Goal: Complete application form

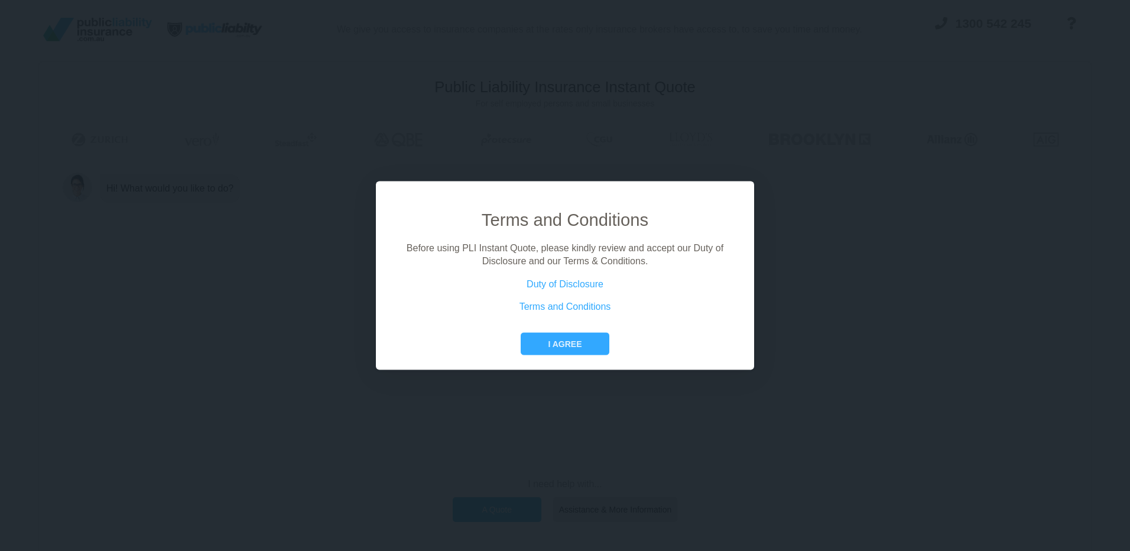
click at [556, 339] on button "I agree" at bounding box center [565, 343] width 88 height 22
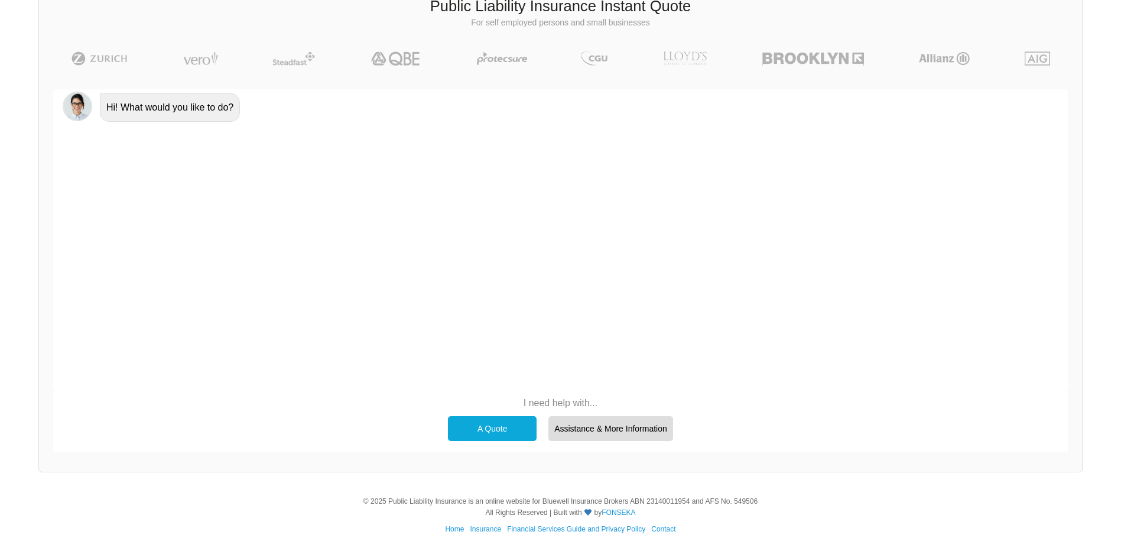
scroll to position [82, 0]
click at [494, 421] on div "A Quote" at bounding box center [492, 428] width 89 height 25
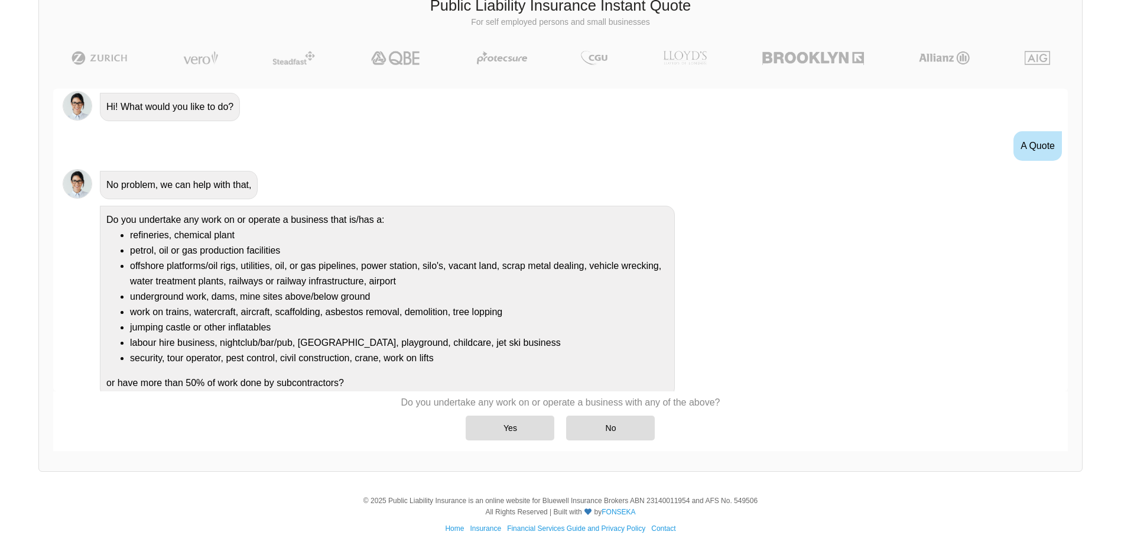
scroll to position [9, 0]
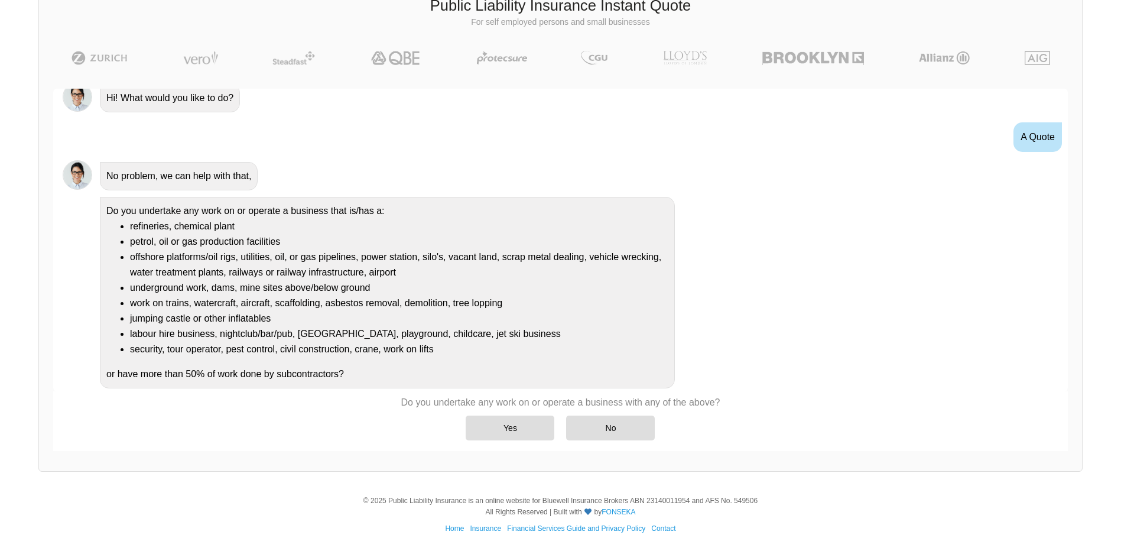
click at [639, 423] on div "No" at bounding box center [610, 428] width 89 height 25
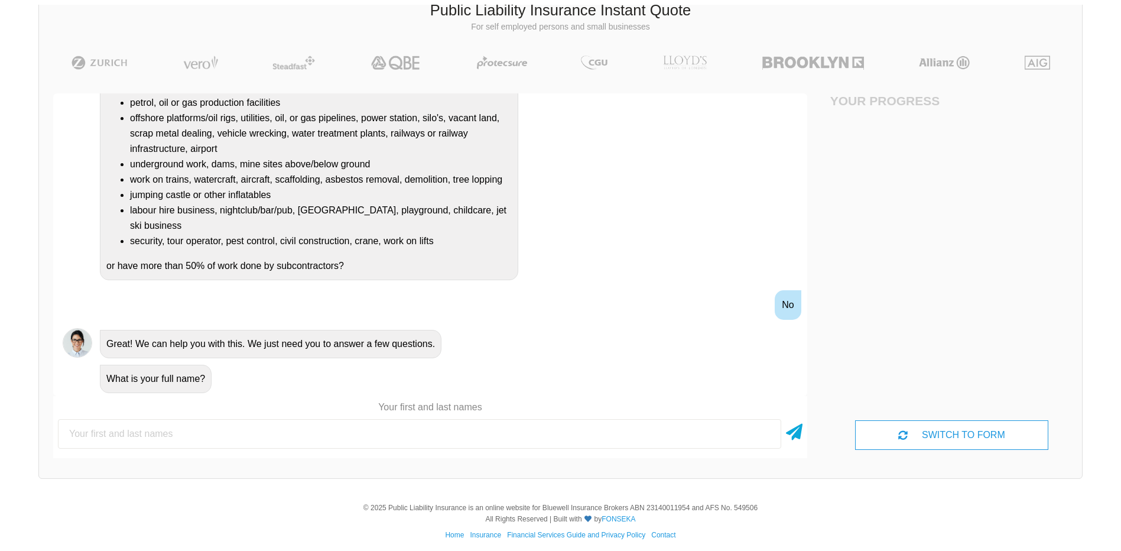
scroll to position [82, 0]
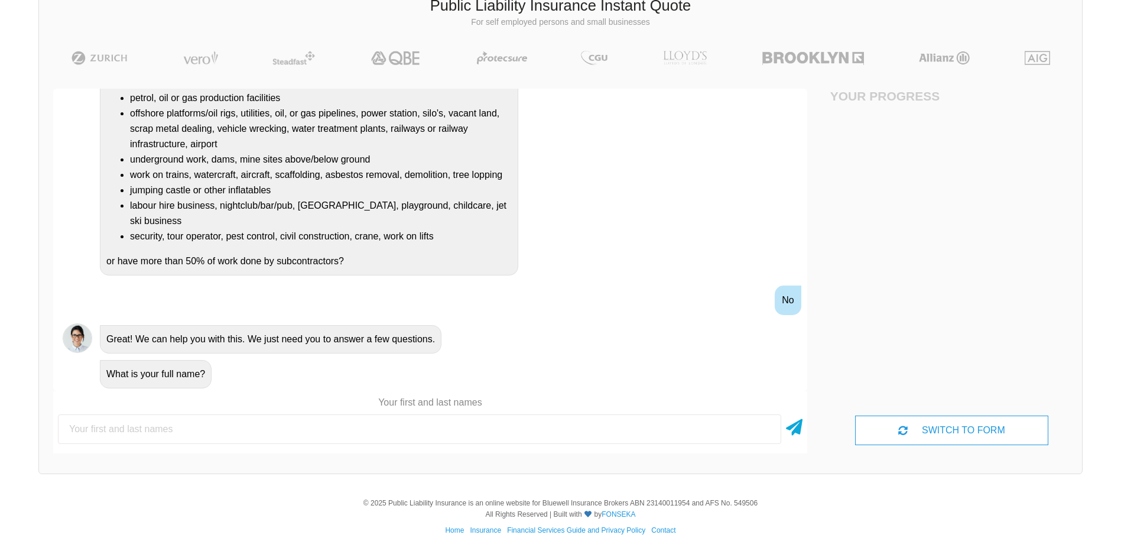
click at [505, 436] on input "text" at bounding box center [419, 429] width 723 height 30
type input "[PERSON_NAME]"
click at [790, 423] on icon at bounding box center [794, 424] width 17 height 21
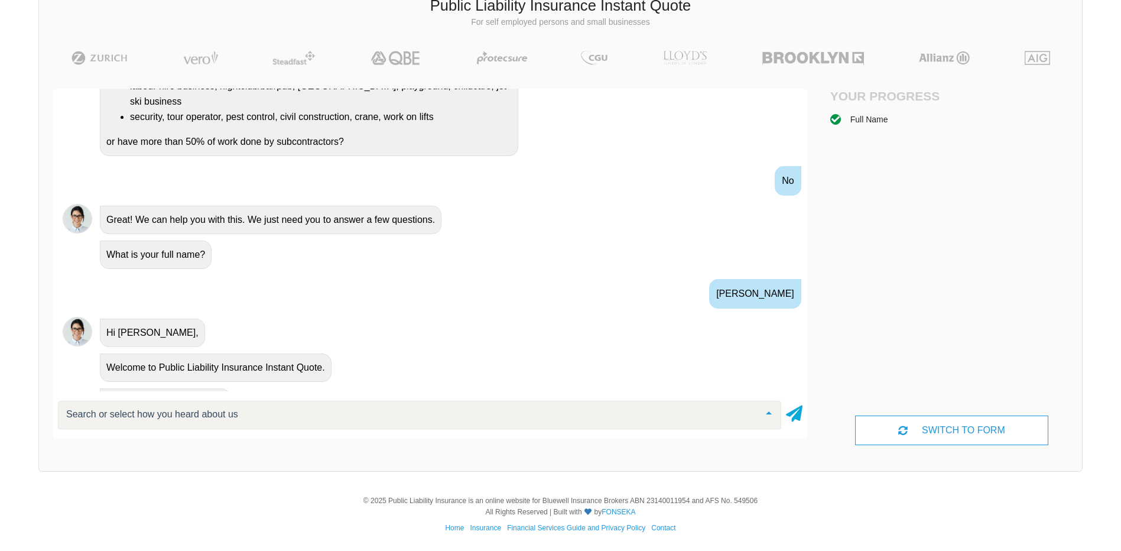
scroll to position [300, 0]
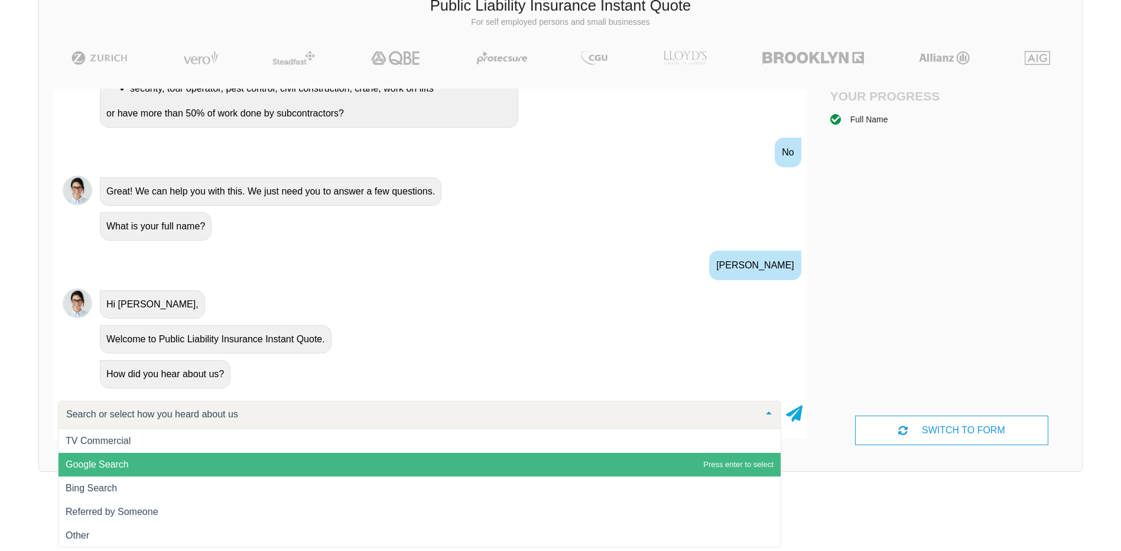
click at [176, 460] on span "Google Search" at bounding box center [420, 465] width 722 height 24
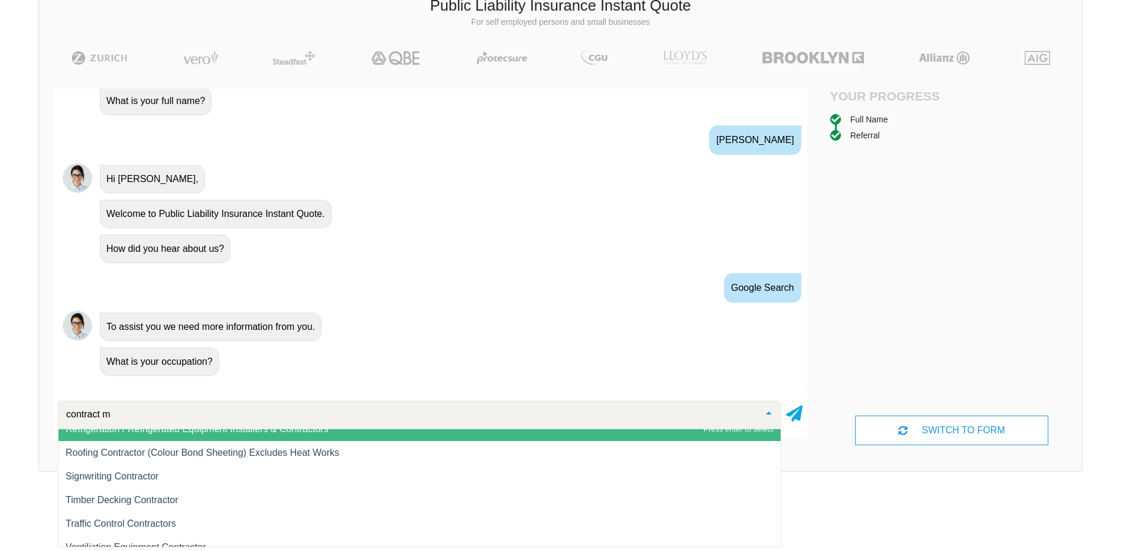
scroll to position [0, 0]
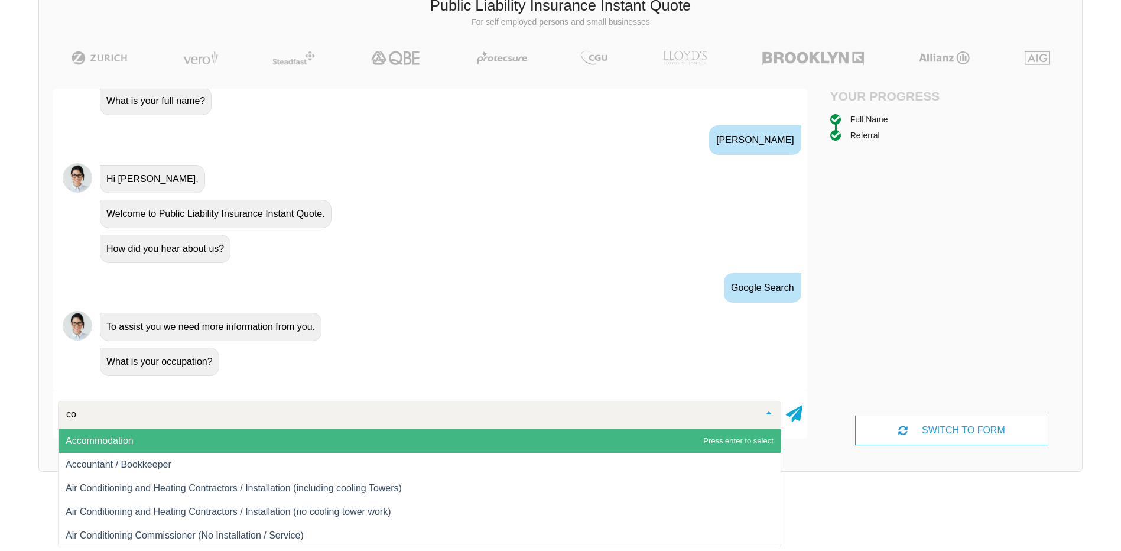
type input "c"
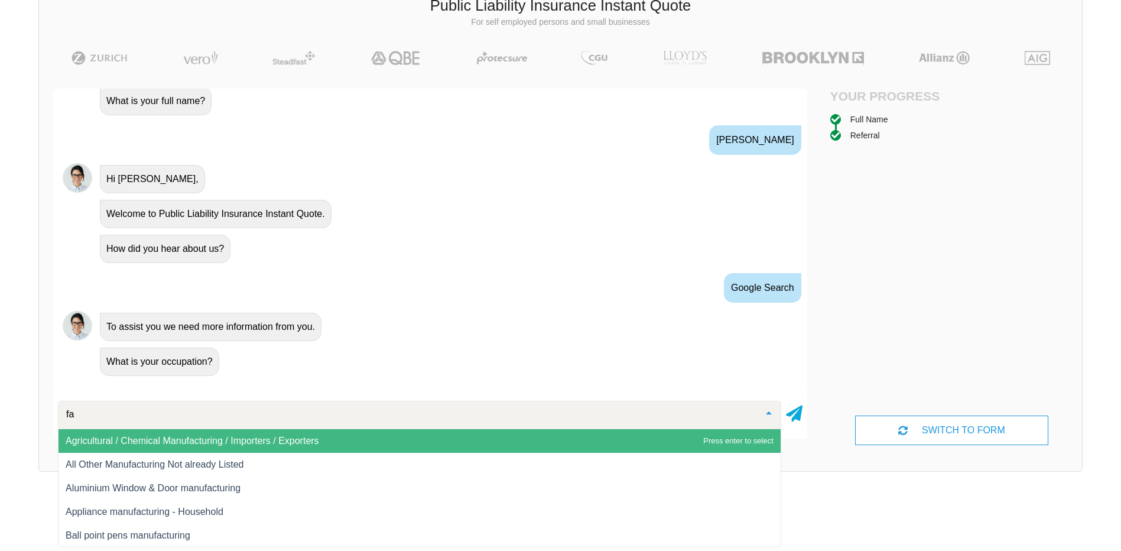
type input "f"
type input "sport"
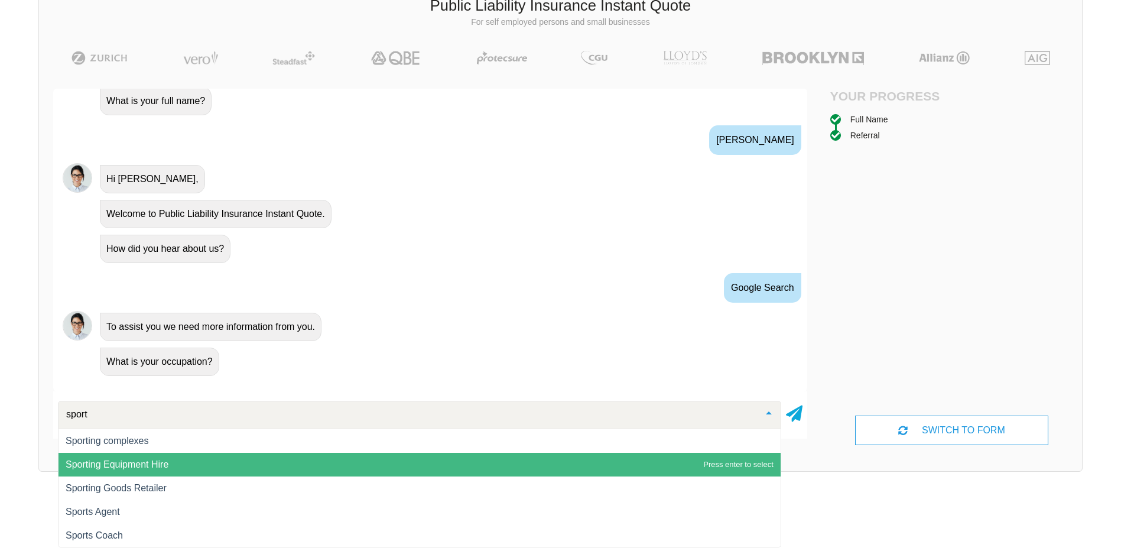
click at [130, 462] on span "Sporting Equipment Hire" at bounding box center [117, 464] width 103 height 10
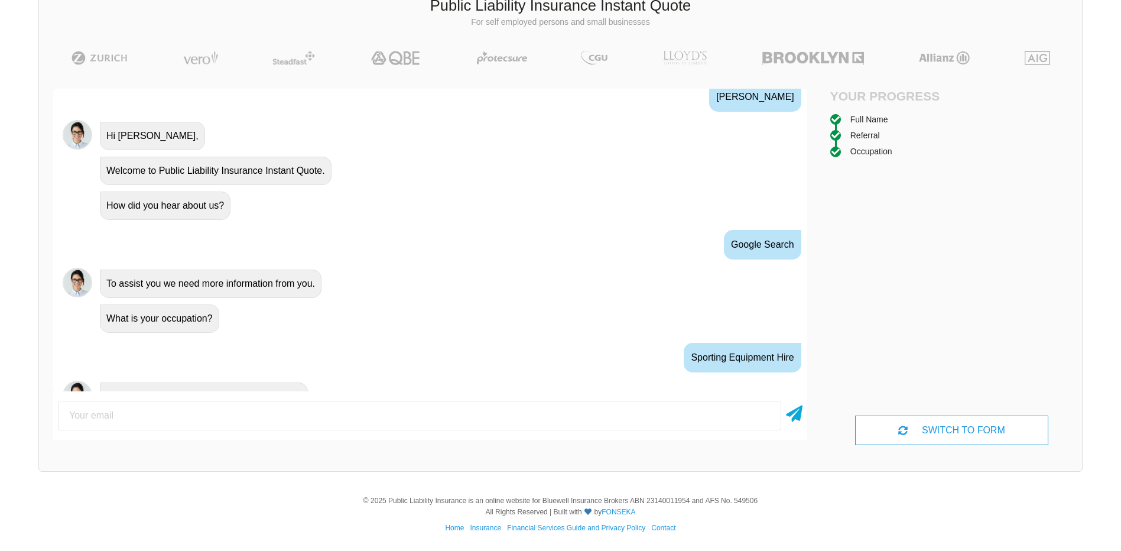
scroll to position [491, 0]
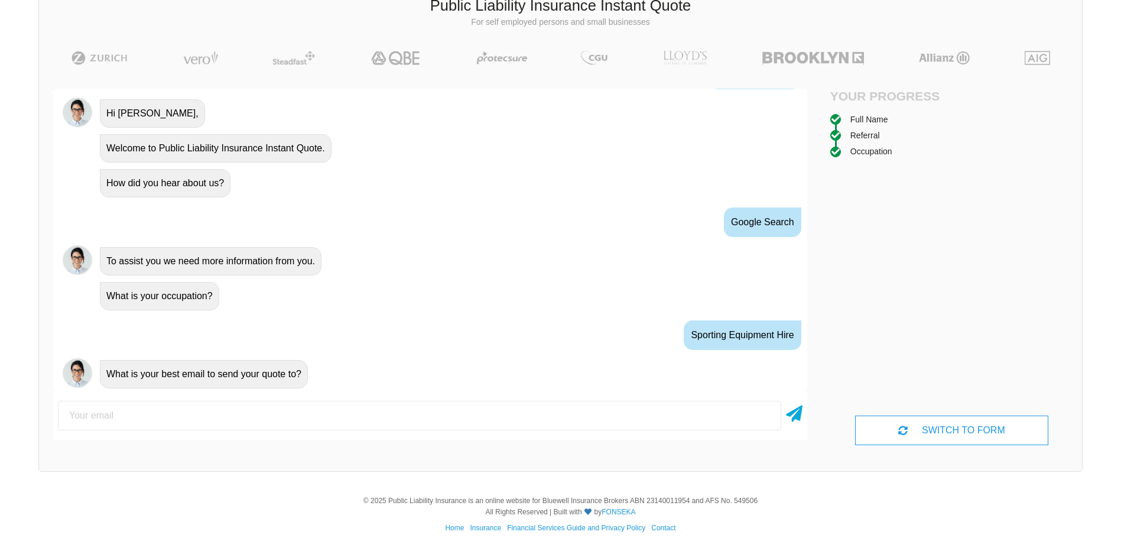
click at [272, 422] on input "email" at bounding box center [419, 416] width 723 height 30
type input "[EMAIL_ADDRESS][DOMAIN_NAME]"
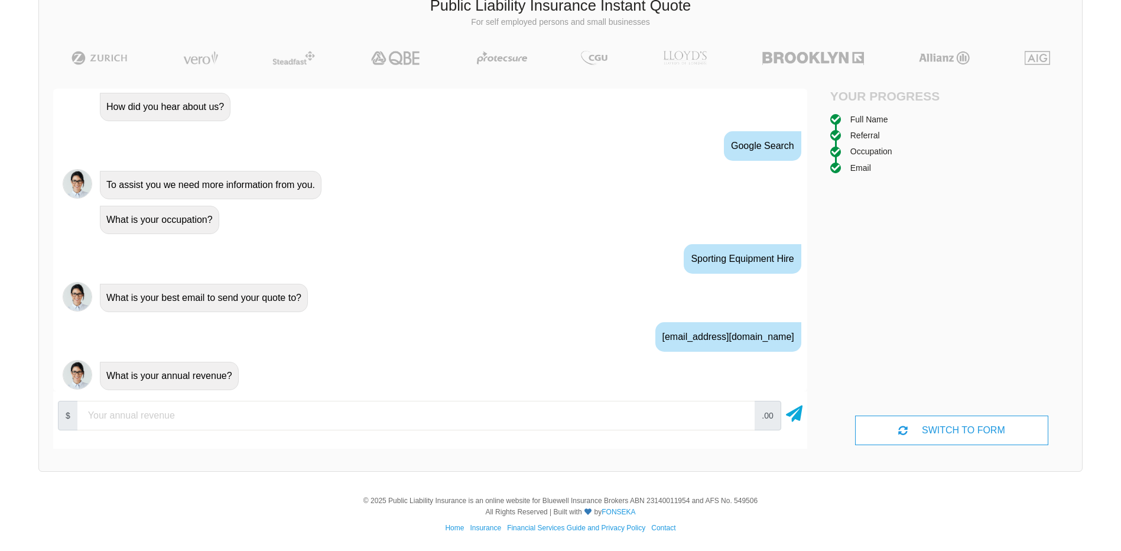
scroll to position [569, 0]
click at [303, 414] on input "number" at bounding box center [415, 416] width 677 height 30
type input "27000"
click at [795, 418] on icon at bounding box center [794, 411] width 17 height 21
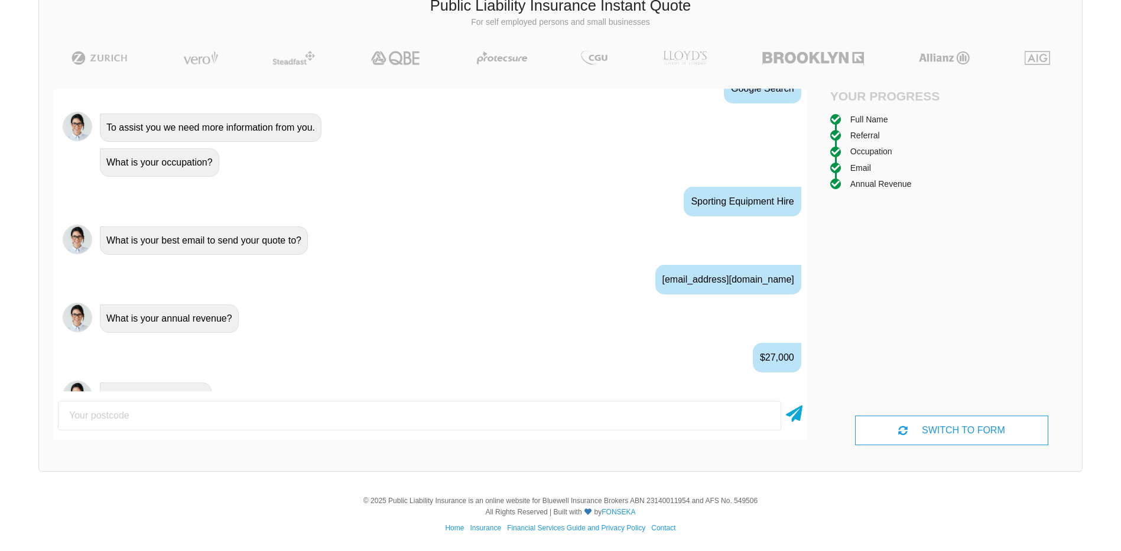
scroll to position [647, 0]
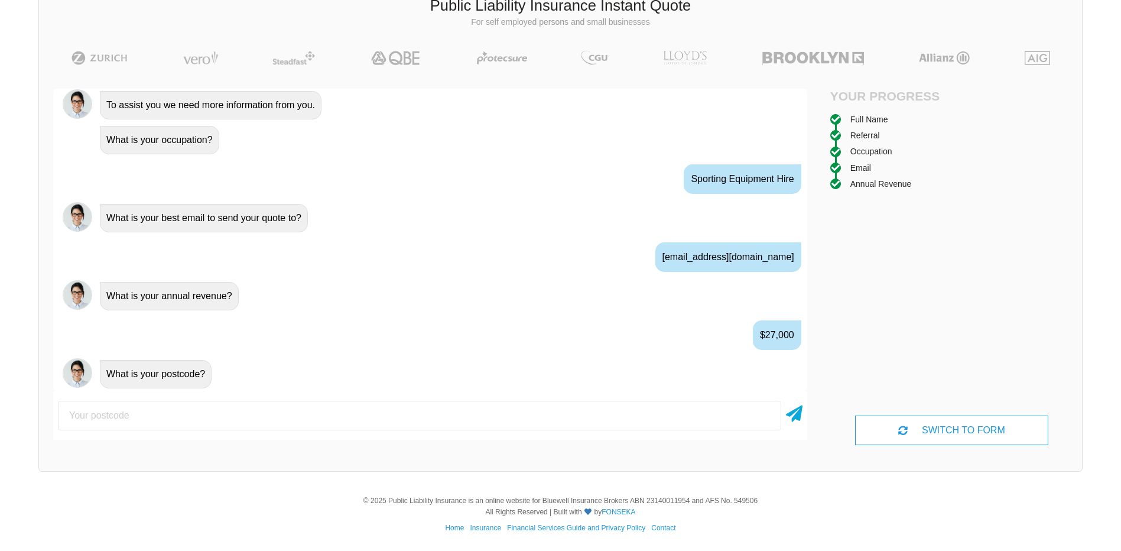
click at [473, 418] on input "number" at bounding box center [419, 416] width 723 height 30
type input "2617"
click at [792, 412] on icon at bounding box center [794, 411] width 17 height 21
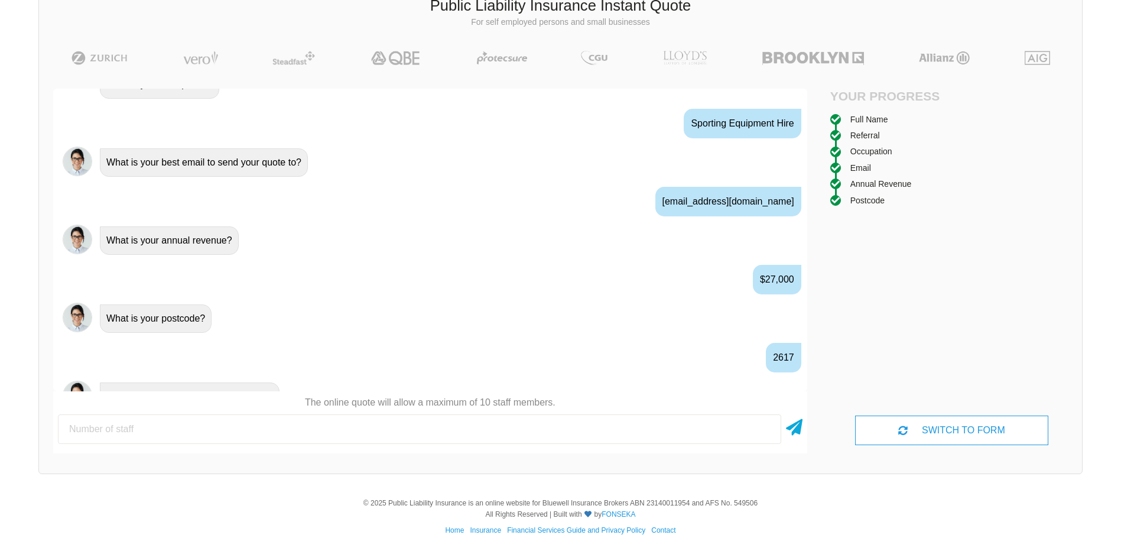
scroll to position [725, 0]
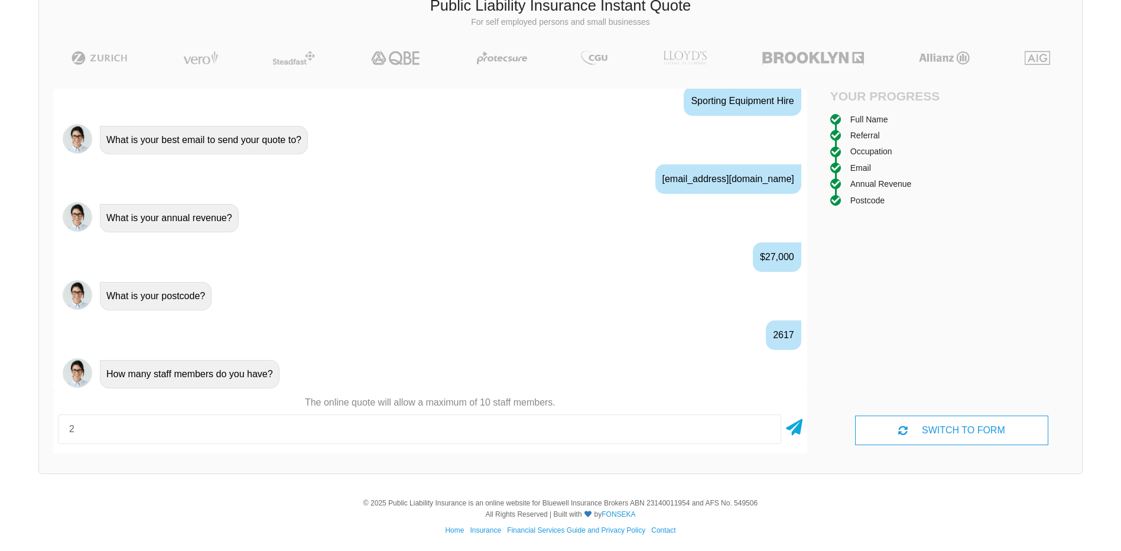
type input "2"
click at [792, 427] on icon at bounding box center [794, 424] width 17 height 21
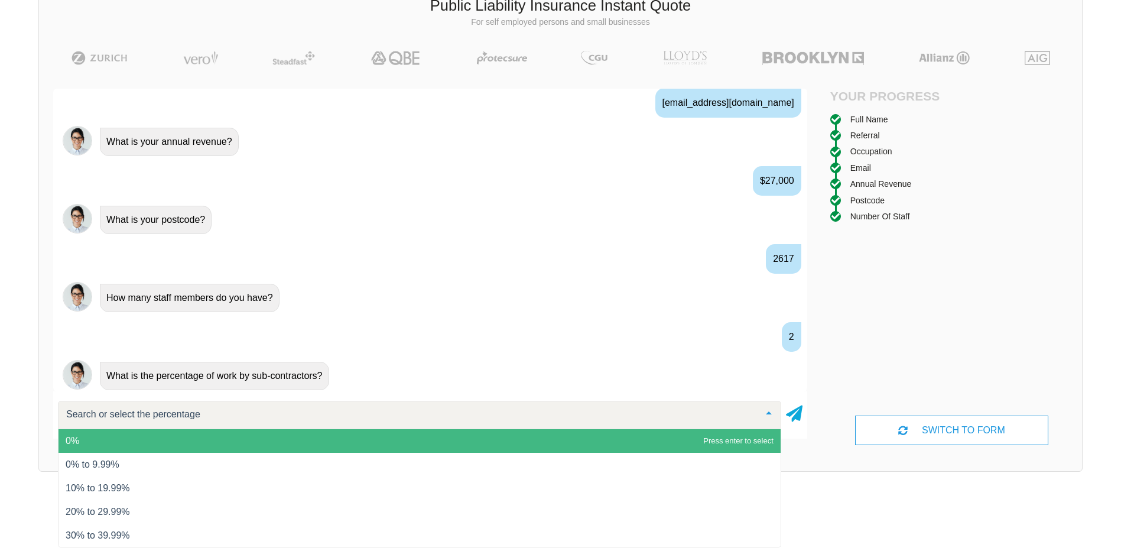
scroll to position [803, 0]
click at [254, 447] on span "0%" at bounding box center [420, 441] width 722 height 24
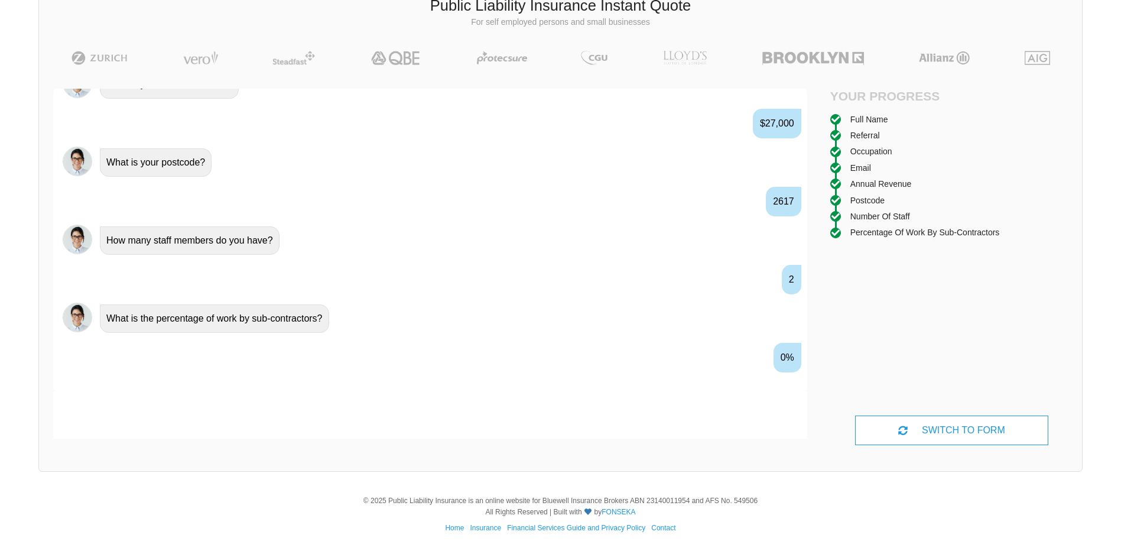
scroll to position [881, 0]
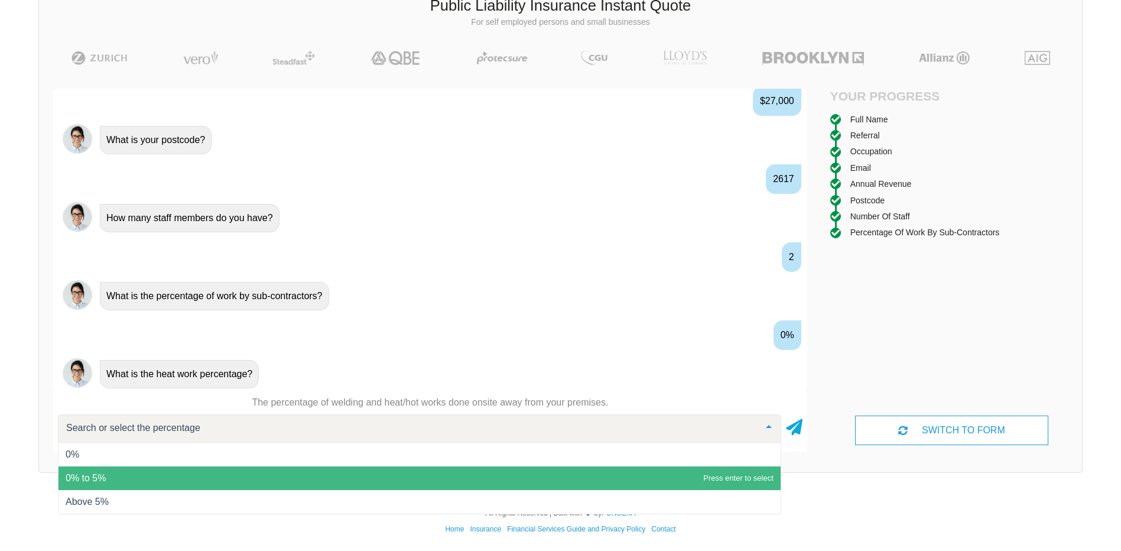
click at [176, 476] on span "0% to 5%" at bounding box center [420, 478] width 722 height 24
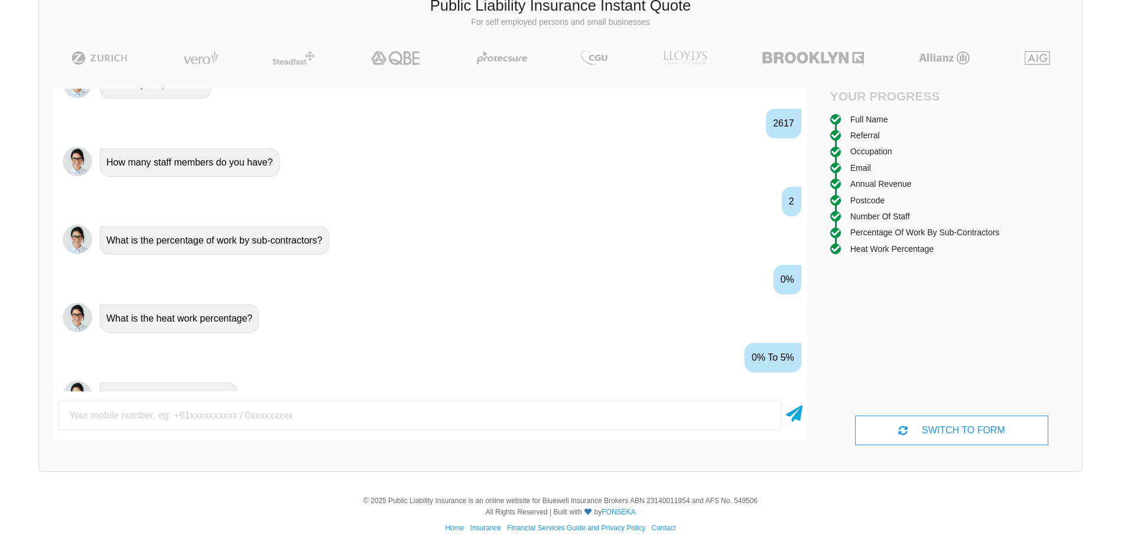
scroll to position [959, 0]
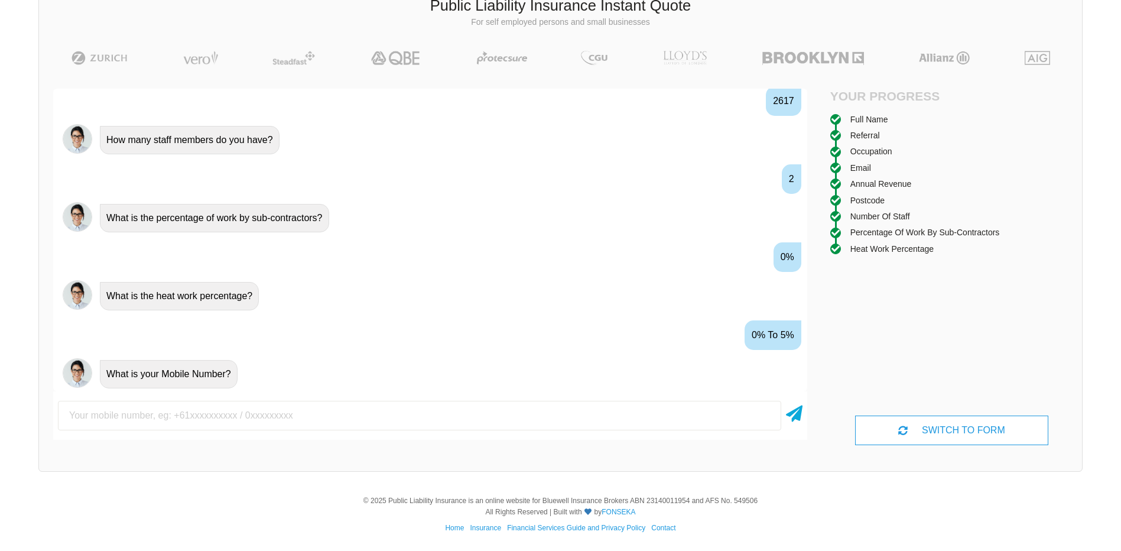
click at [278, 423] on input "text" at bounding box center [419, 416] width 723 height 30
type input "0411959772"
click at [791, 418] on icon at bounding box center [794, 411] width 17 height 21
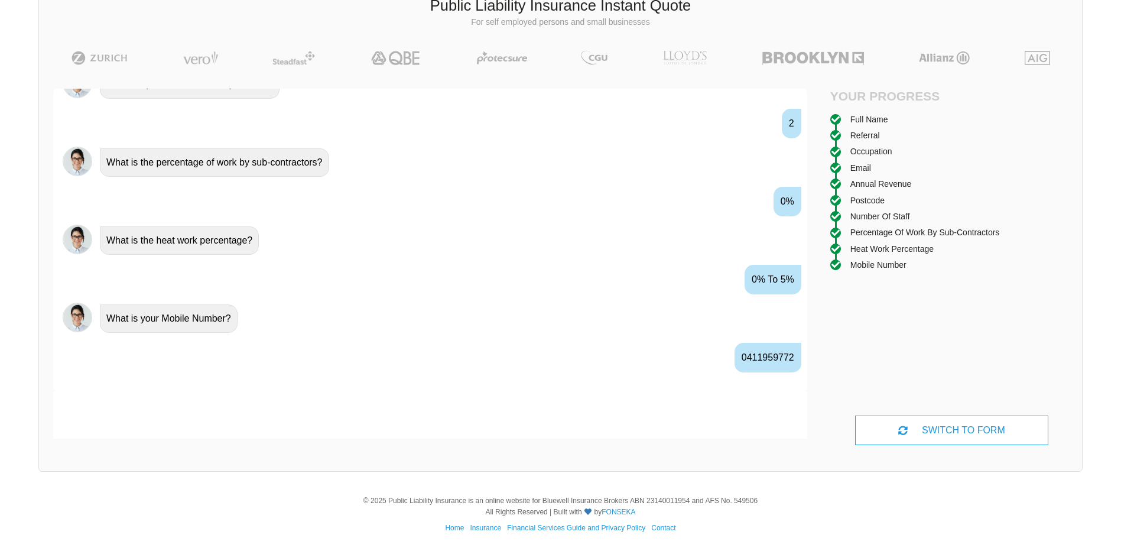
scroll to position [1037, 0]
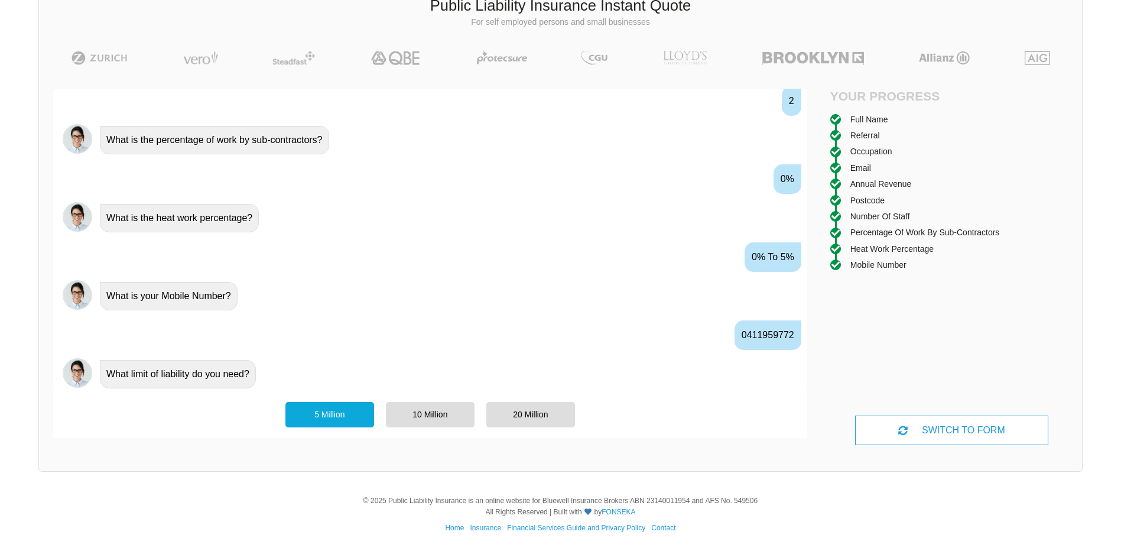
click at [433, 413] on div "10 Million" at bounding box center [430, 414] width 89 height 25
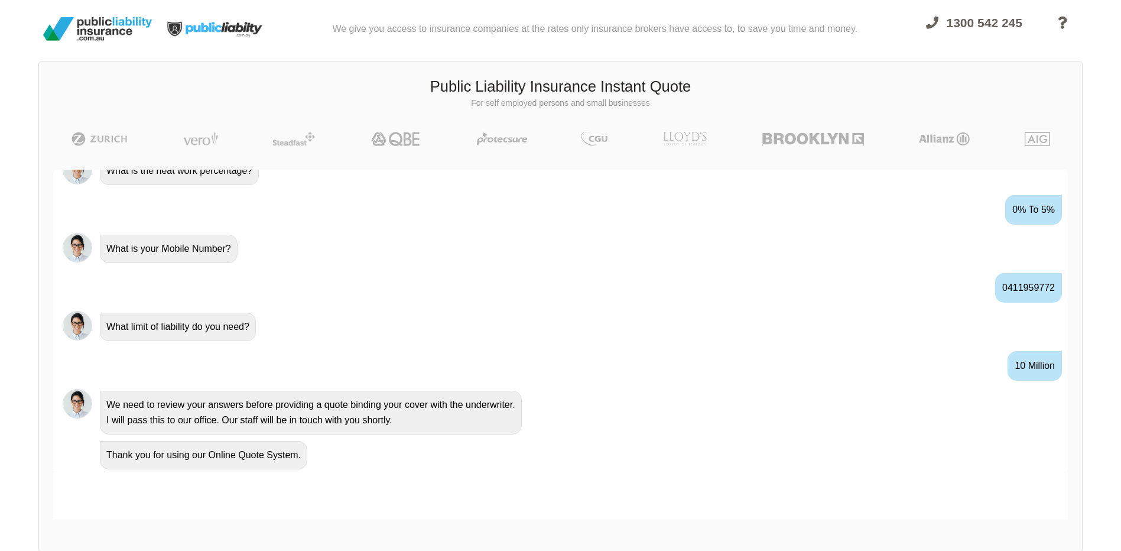
scroll to position [0, 0]
